Goal: Book appointment/travel/reservation

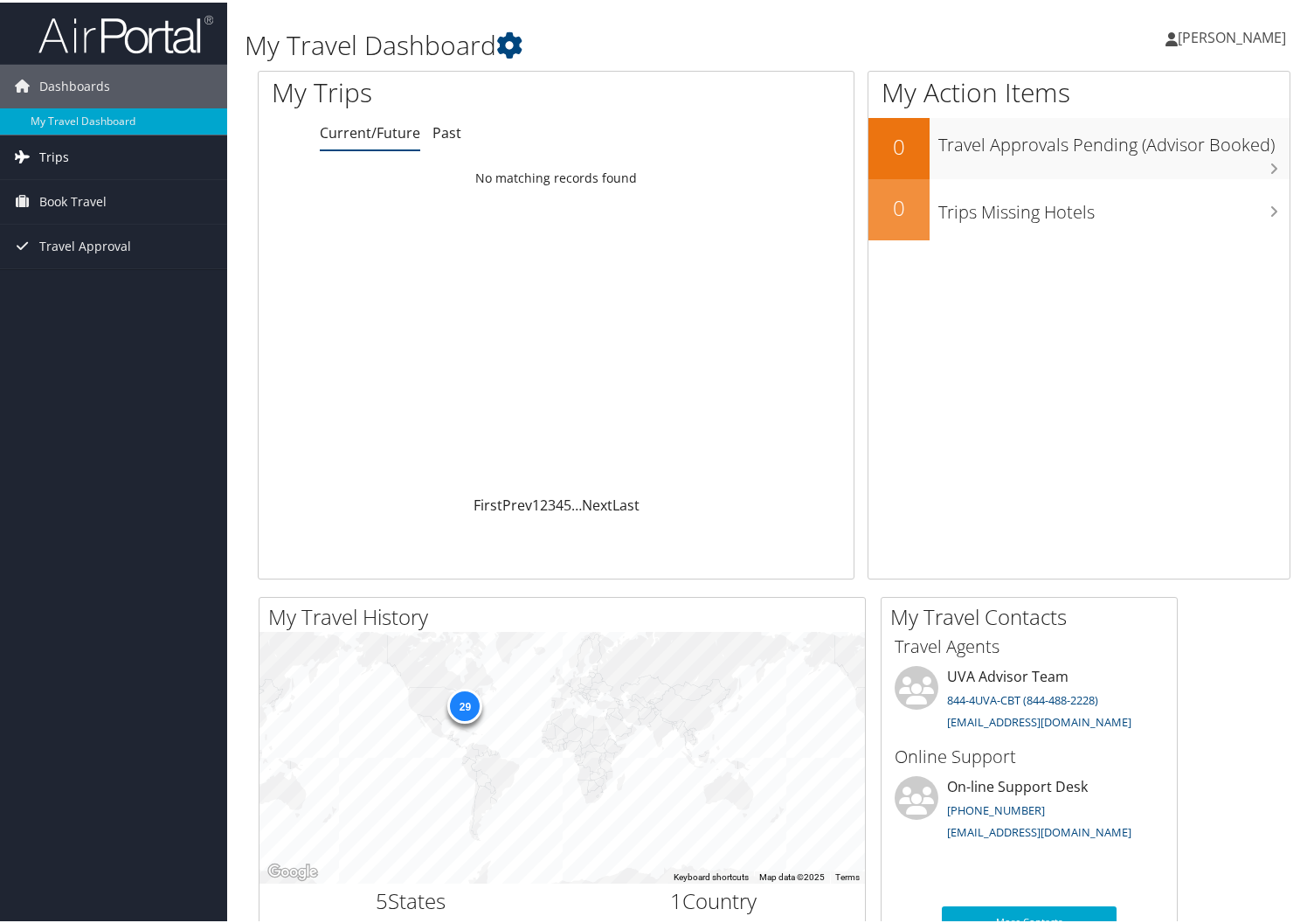
click at [57, 154] on span "Trips" at bounding box center [54, 155] width 30 height 44
click at [62, 275] on span "Book Travel" at bounding box center [72, 278] width 67 height 44
click at [66, 275] on span "Book Travel" at bounding box center [72, 278] width 67 height 44
click at [71, 265] on span "Book Travel" at bounding box center [72, 278] width 67 height 44
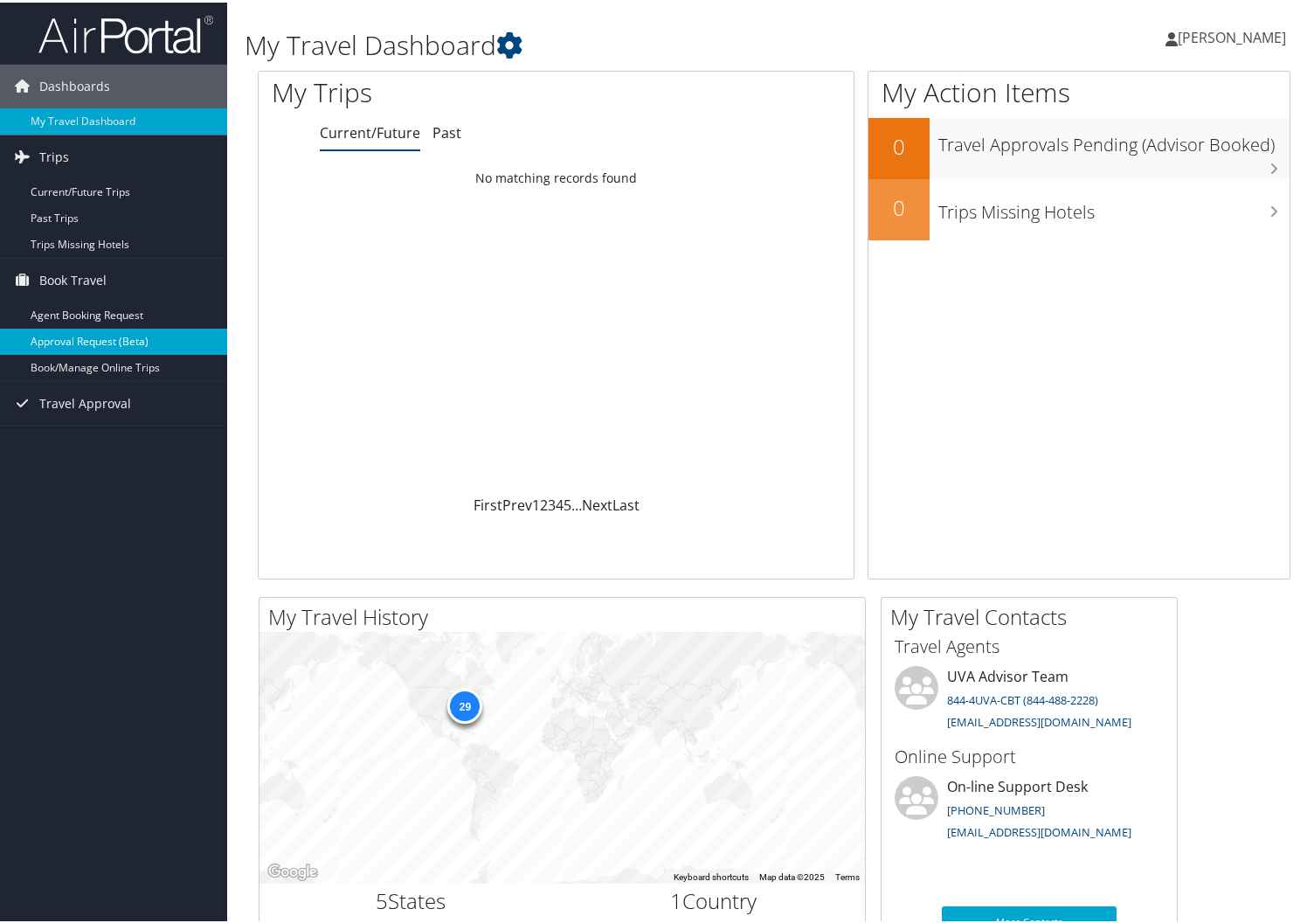
click at [86, 338] on link "Approval Request (Beta)" at bounding box center [113, 339] width 227 height 26
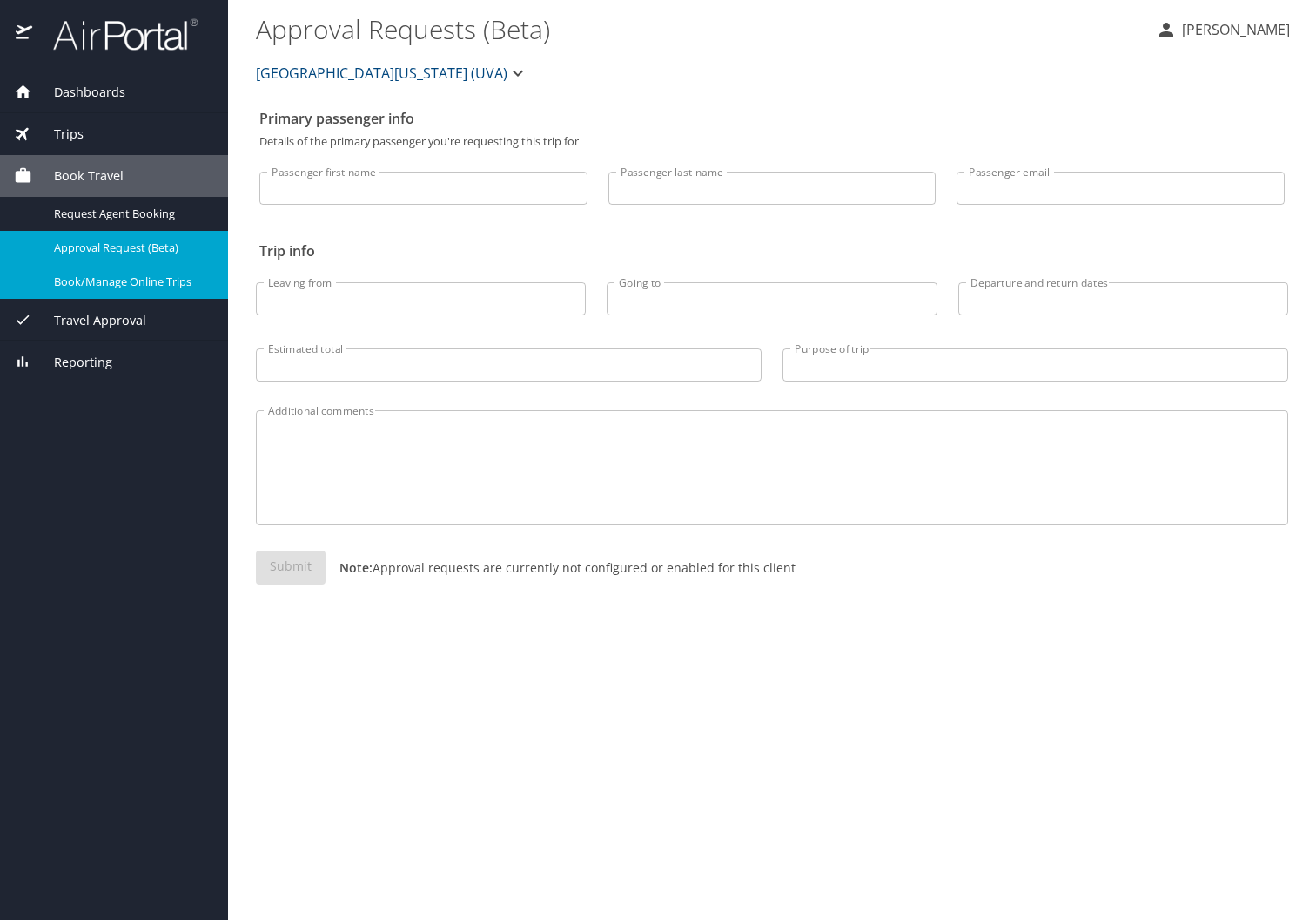
click at [112, 283] on span "Book/Manage Online Trips" at bounding box center [131, 281] width 153 height 17
